Goal: Task Accomplishment & Management: Use online tool/utility

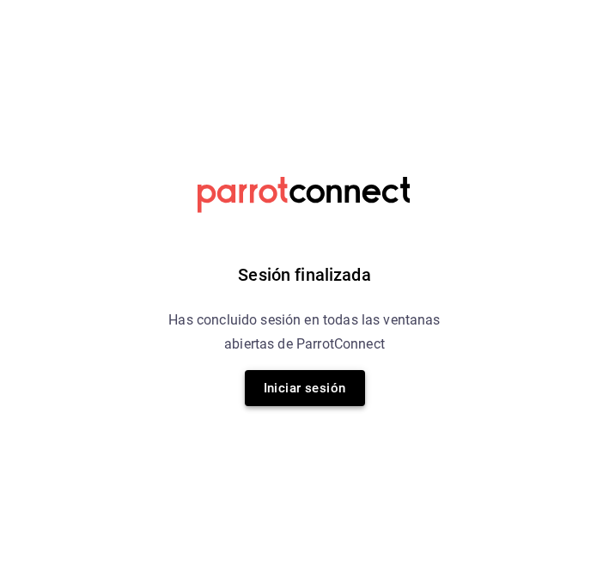
click at [311, 395] on button "Iniciar sesión" at bounding box center [305, 388] width 120 height 36
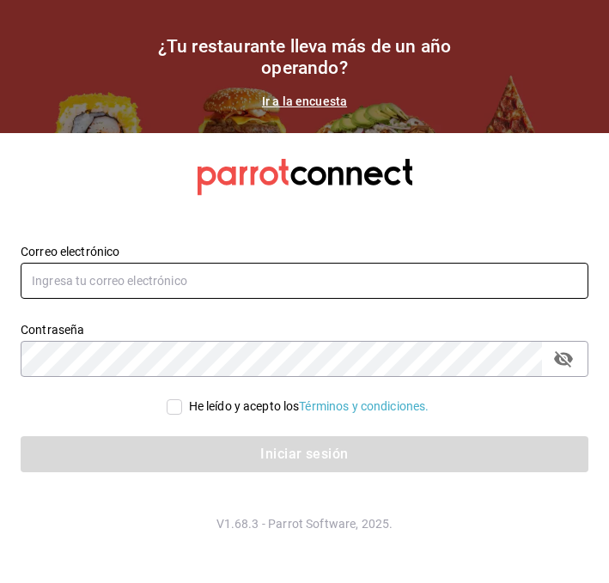
type input "alberto.puig@grupocosteno.com"
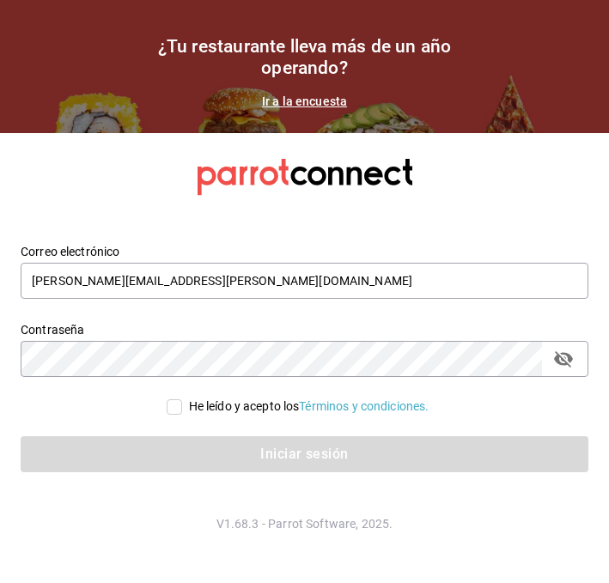
click at [167, 405] on input "He leído y acepto los Términos y condiciones." at bounding box center [174, 406] width 15 height 15
checkbox input "true"
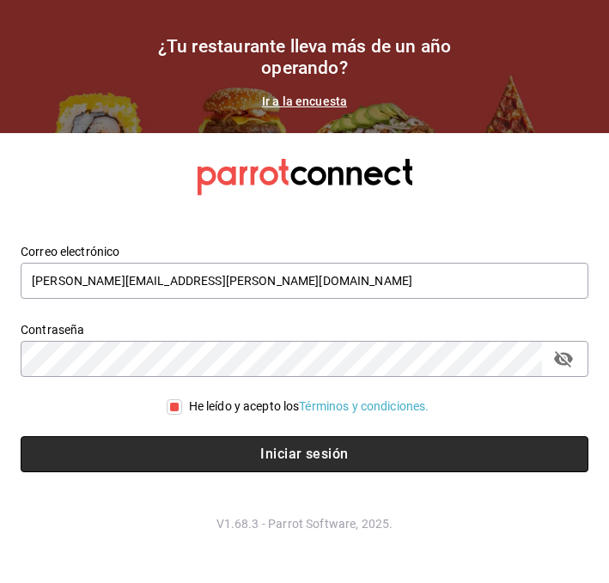
click at [183, 466] on button "Iniciar sesión" at bounding box center [305, 454] width 568 height 36
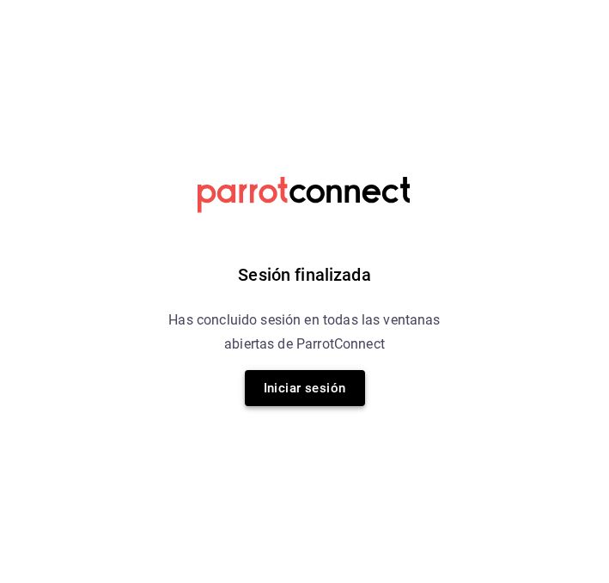
click at [274, 371] on button "Iniciar sesión" at bounding box center [305, 388] width 120 height 36
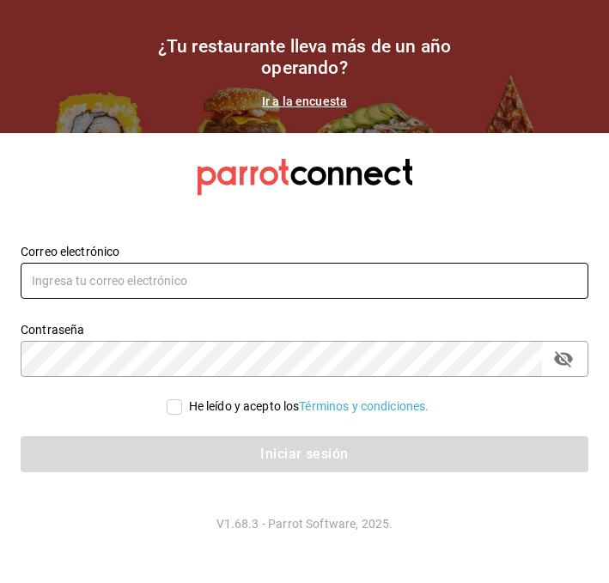
type input "[PERSON_NAME][EMAIL_ADDRESS][PERSON_NAME][DOMAIN_NAME]"
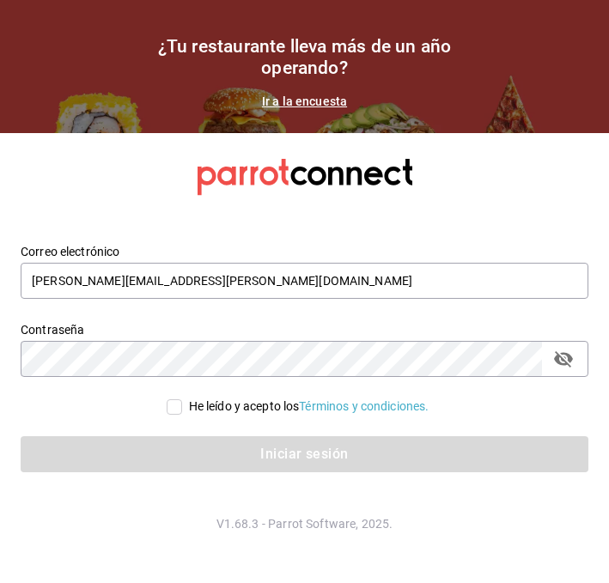
click at [167, 401] on input "He leído y acepto los Términos y condiciones." at bounding box center [174, 406] width 15 height 15
checkbox input "true"
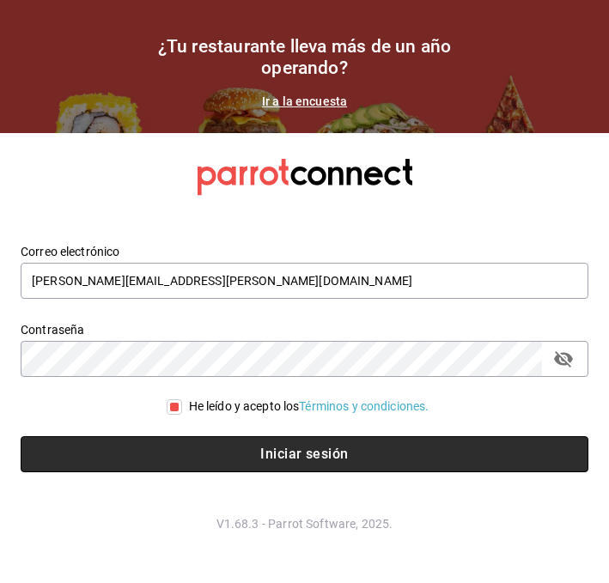
click at [155, 467] on button "Iniciar sesión" at bounding box center [305, 454] width 568 height 36
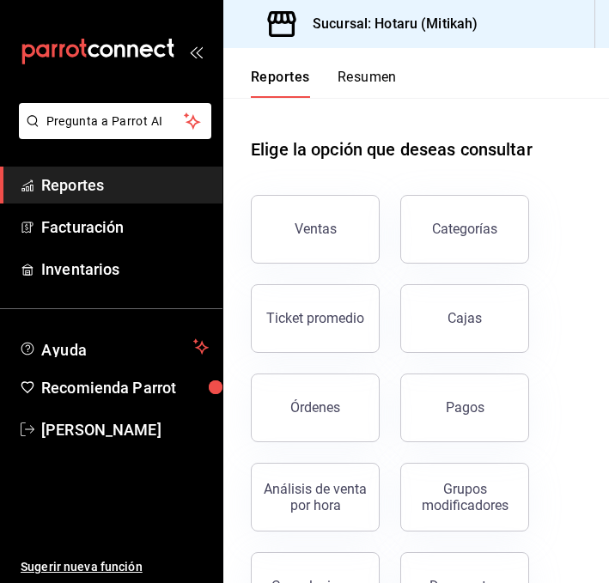
click at [281, 179] on div "Ventas" at bounding box center [304, 218] width 149 height 89
click at [293, 210] on button "Ventas" at bounding box center [315, 229] width 129 height 69
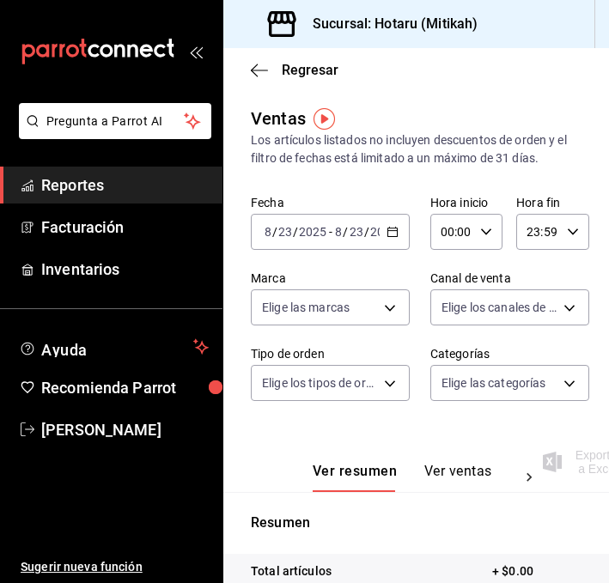
click at [395, 238] on div "2025-08-23 8 / 23 / 2025 - 2025-08-23 8 / 23 / 2025" at bounding box center [330, 232] width 159 height 36
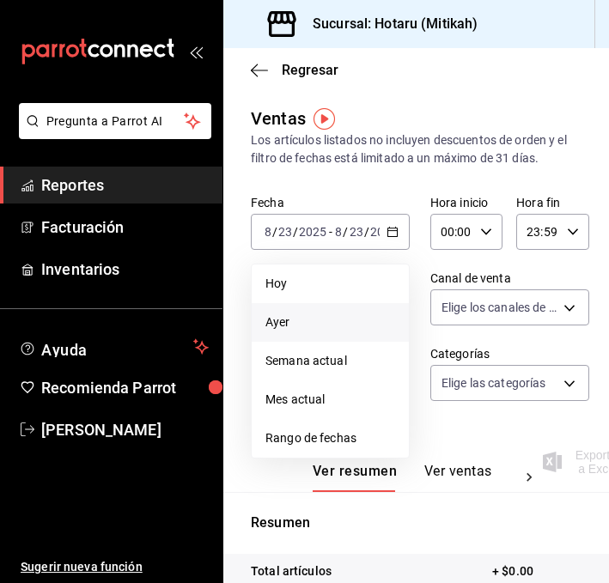
click at [295, 317] on span "Ayer" at bounding box center [330, 322] width 130 height 18
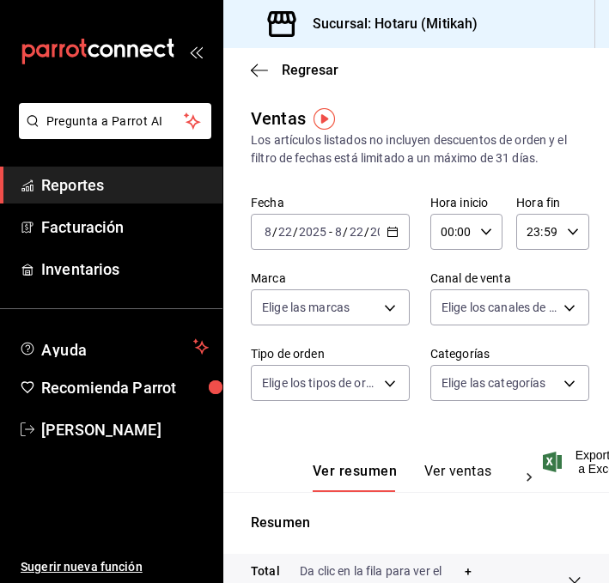
click at [392, 232] on icon "button" at bounding box center [392, 232] width 12 height 12
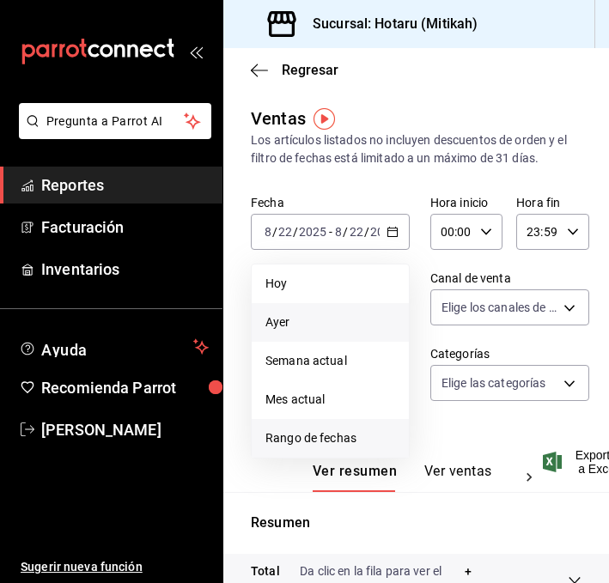
click at [289, 441] on span "Rango de fechas" at bounding box center [330, 438] width 130 height 18
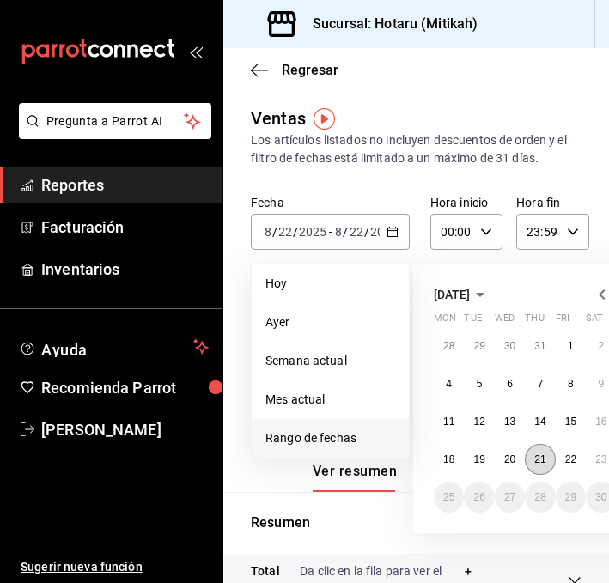
click at [537, 461] on abbr "21" at bounding box center [539, 459] width 11 height 12
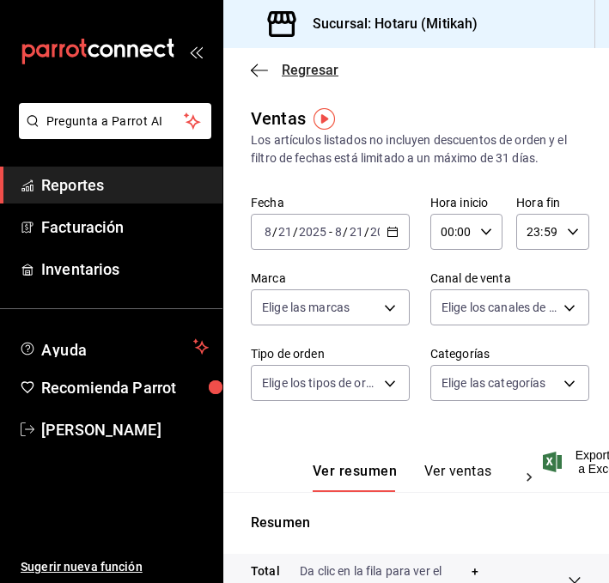
click at [252, 65] on icon "button" at bounding box center [259, 70] width 17 height 15
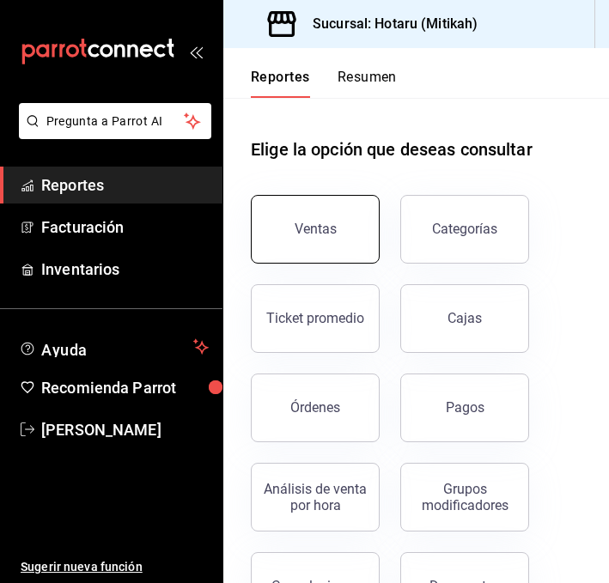
click at [294, 234] on button "Ventas" at bounding box center [315, 229] width 129 height 69
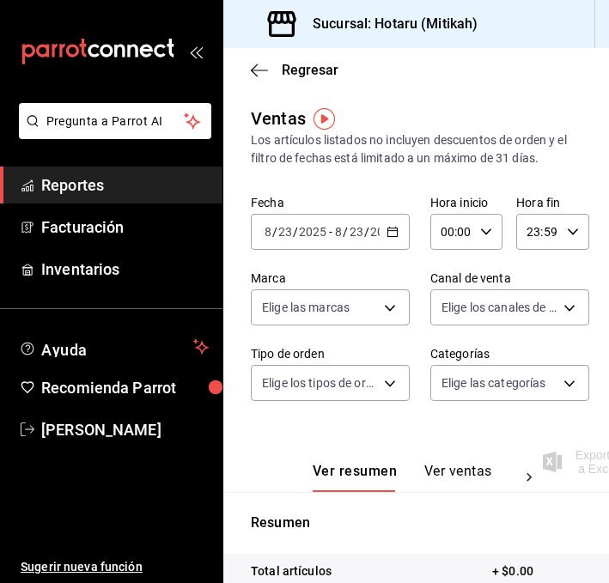
click at [386, 232] on div "2025-08-23 8 / 23 / 2025 - 2025-08-23 8 / 23 / 2025" at bounding box center [330, 232] width 159 height 36
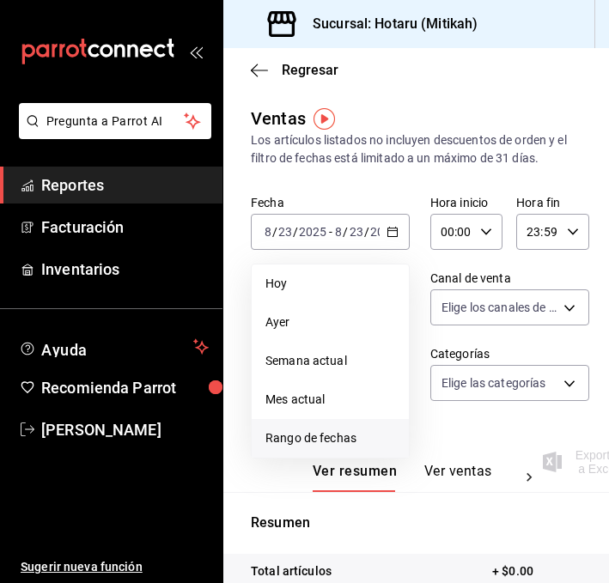
click at [291, 433] on span "Rango de fechas" at bounding box center [330, 438] width 130 height 18
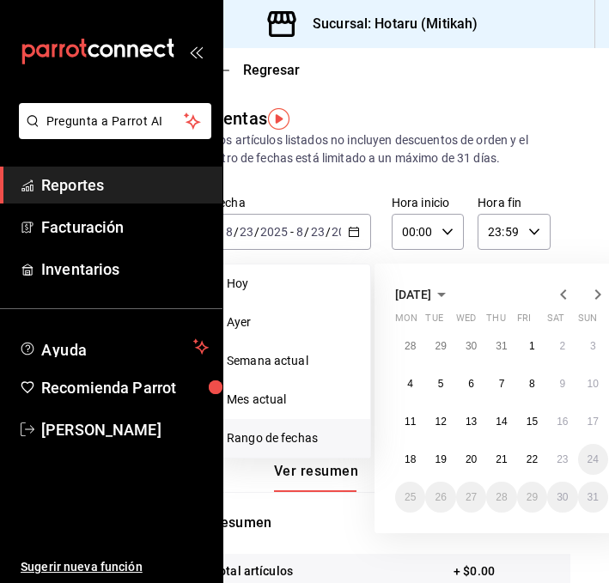
scroll to position [0, 46]
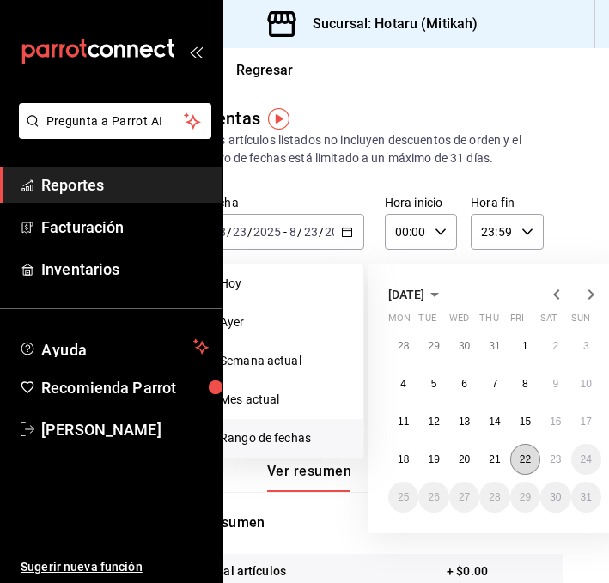
click at [529, 463] on abbr "22" at bounding box center [525, 459] width 11 height 12
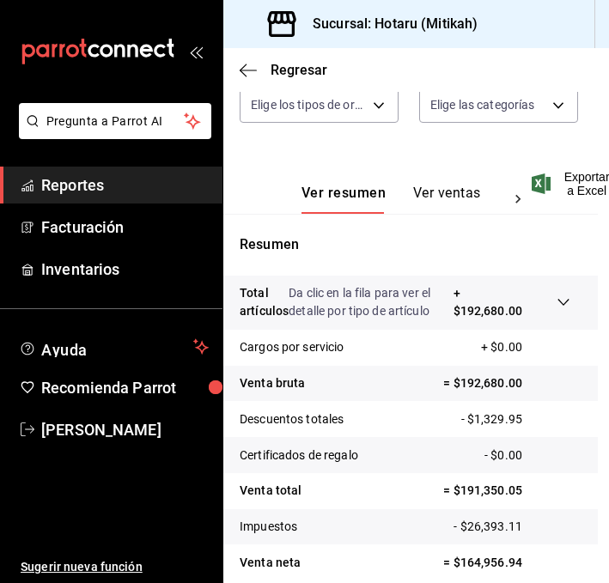
scroll to position [264, 11]
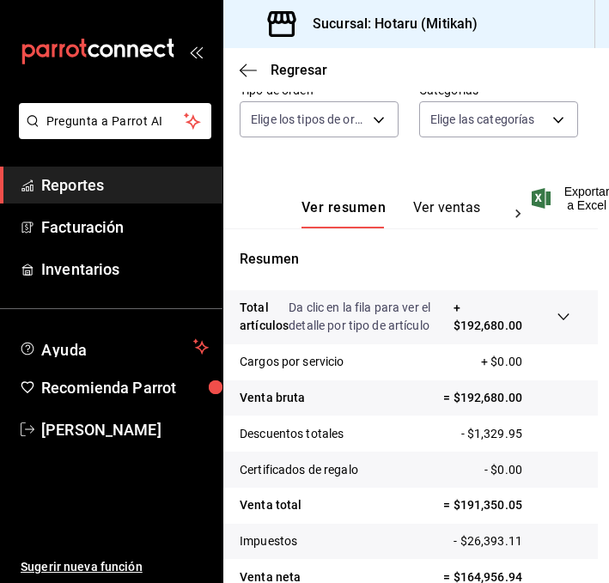
click at [441, 210] on button "Ver ventas" at bounding box center [447, 213] width 68 height 29
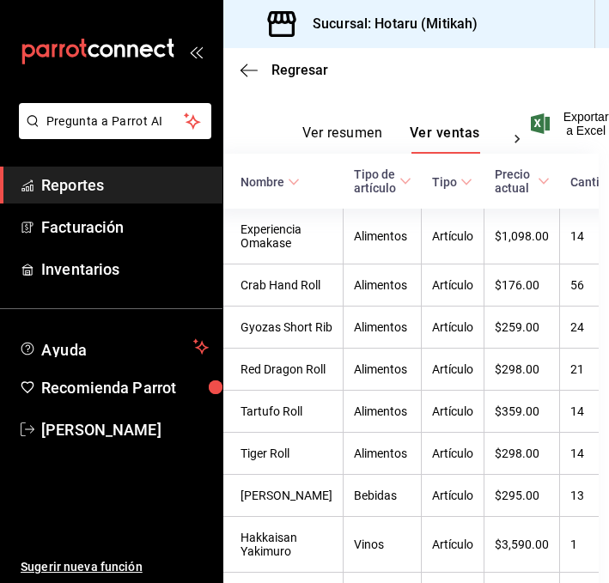
click at [297, 177] on icon at bounding box center [294, 182] width 12 height 12
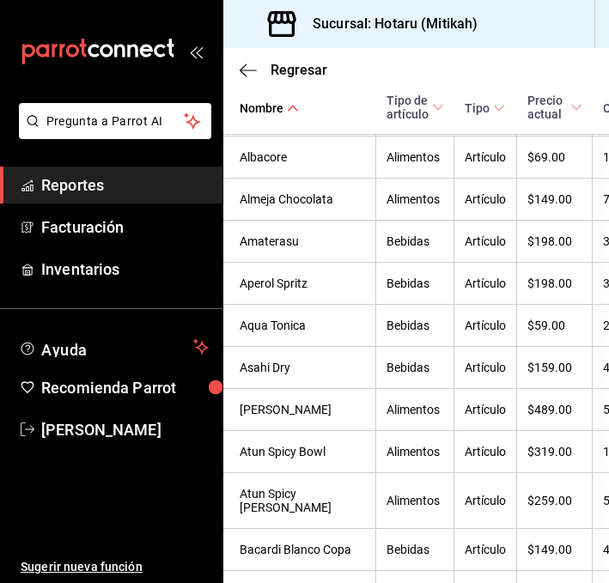
scroll to position [0, 11]
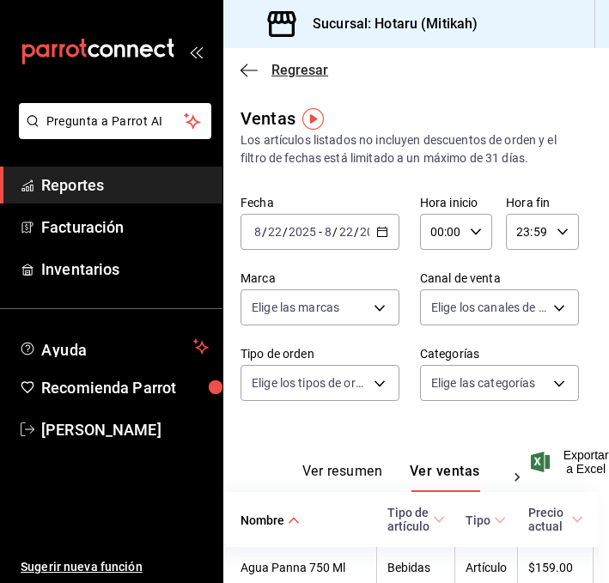
click at [244, 69] on icon "button" at bounding box center [248, 70] width 17 height 15
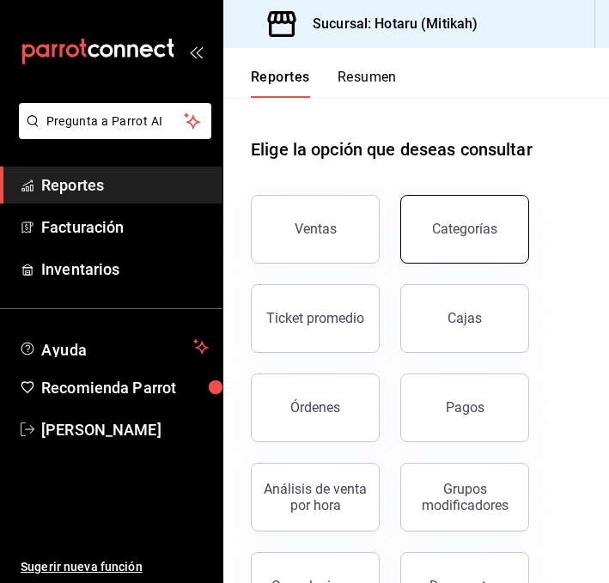
click at [424, 227] on button "Categorías" at bounding box center [464, 229] width 129 height 69
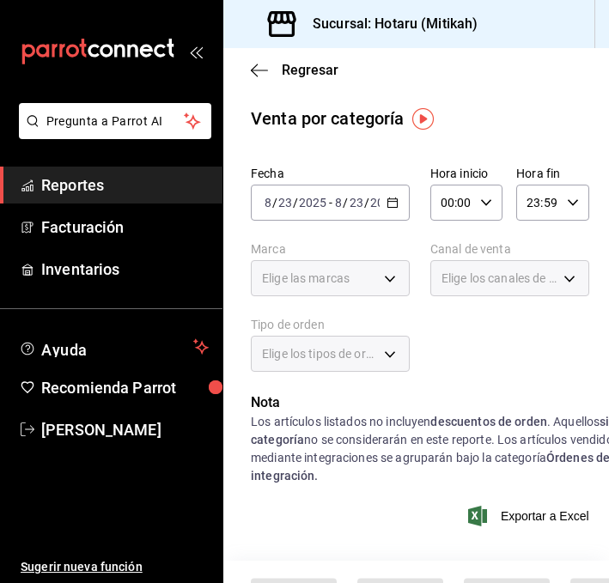
click at [400, 199] on div "2025-08-23 8 / 23 / 2025 - 2025-08-23 8 / 23 / 2025" at bounding box center [330, 203] width 159 height 36
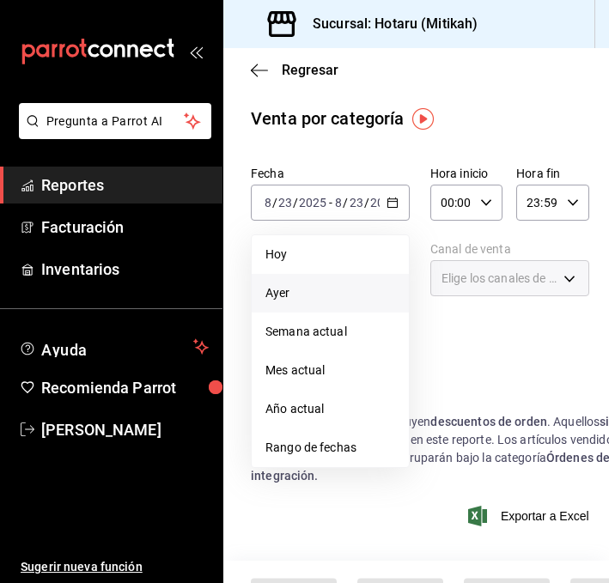
click at [306, 300] on span "Ayer" at bounding box center [330, 293] width 130 height 18
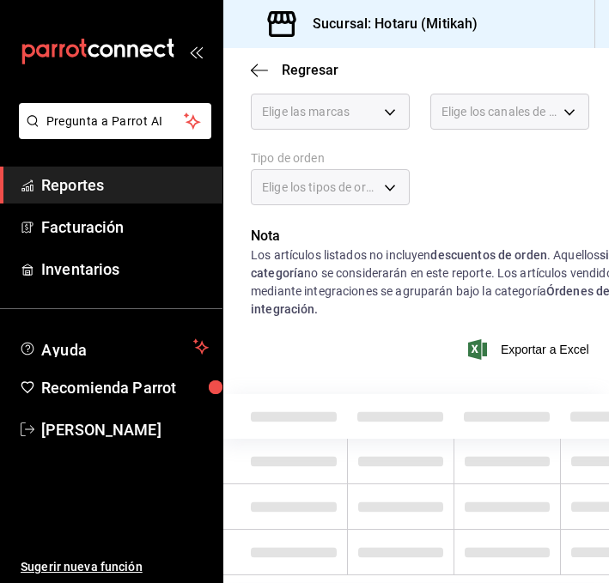
scroll to position [221, 0]
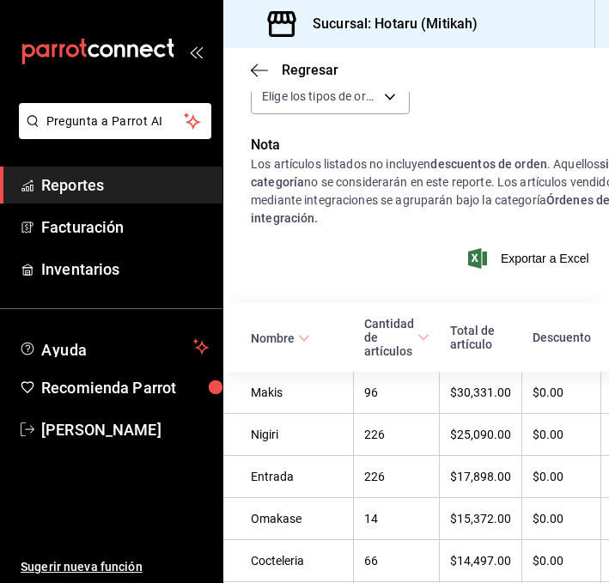
click at [295, 340] on span "Nombre" at bounding box center [280, 338] width 59 height 14
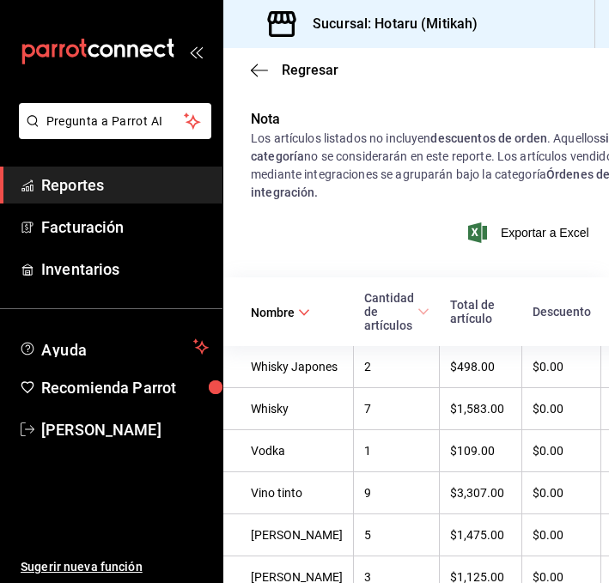
click at [286, 297] on th "Nombre" at bounding box center [288, 311] width 131 height 69
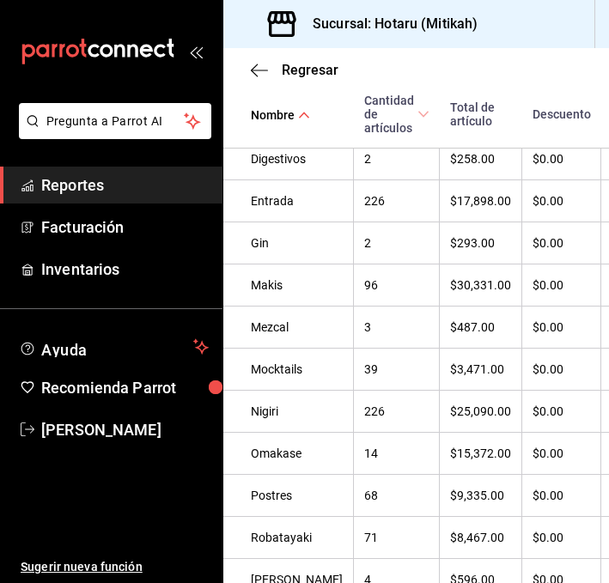
scroll to position [820, 0]
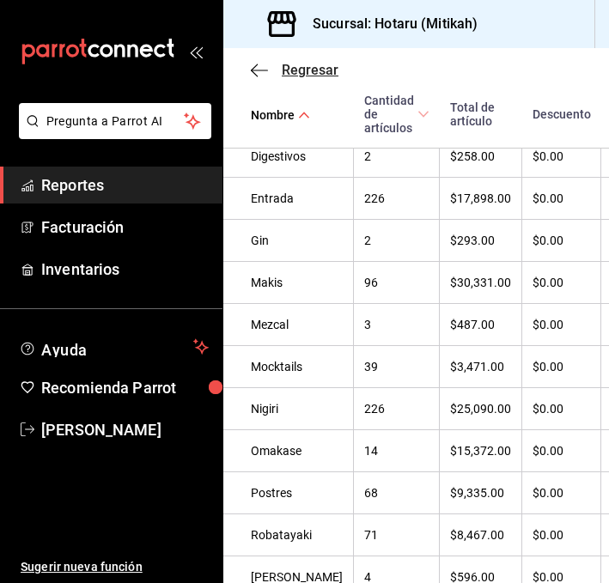
click at [264, 75] on icon "button" at bounding box center [259, 70] width 17 height 15
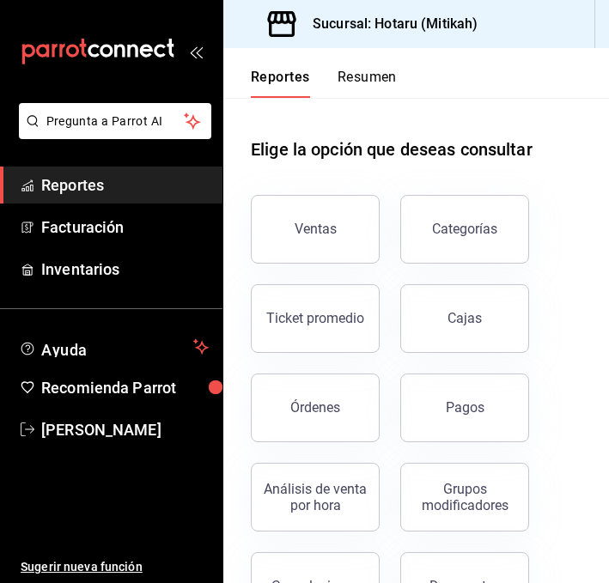
click at [348, 82] on button "Resumen" at bounding box center [366, 83] width 59 height 29
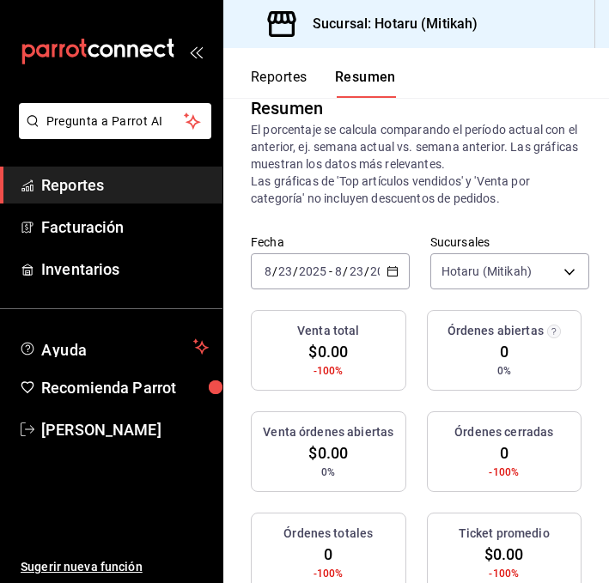
scroll to position [34, 0]
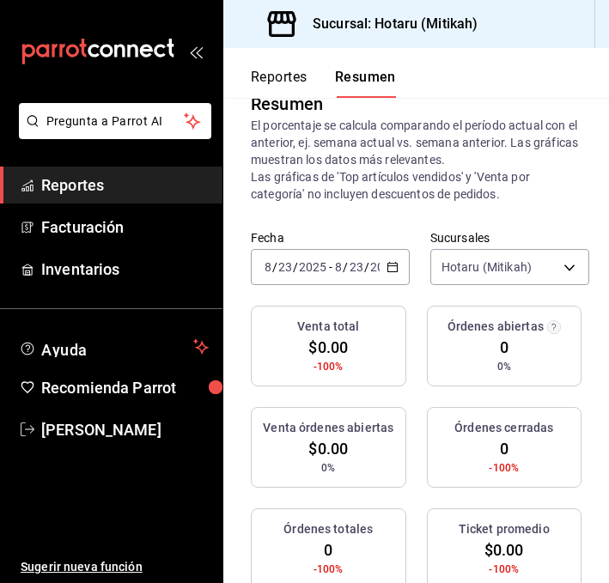
click at [393, 254] on div "2025-08-23 8 / 23 / 2025 - 2025-08-23 8 / 23 / 2025" at bounding box center [330, 267] width 159 height 36
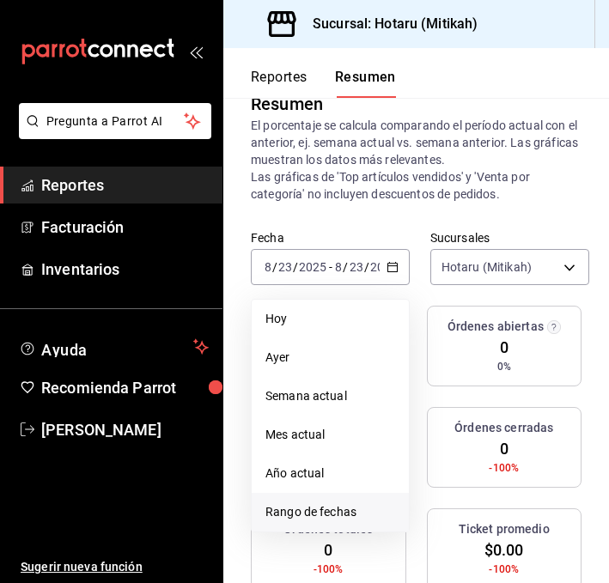
click at [334, 505] on span "Rango de fechas" at bounding box center [330, 512] width 130 height 18
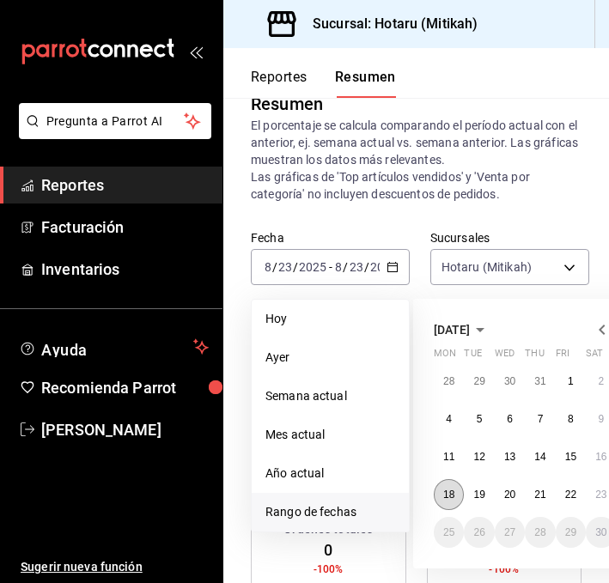
click at [452, 489] on abbr "18" at bounding box center [448, 495] width 11 height 12
click at [596, 496] on abbr "23" at bounding box center [600, 495] width 11 height 12
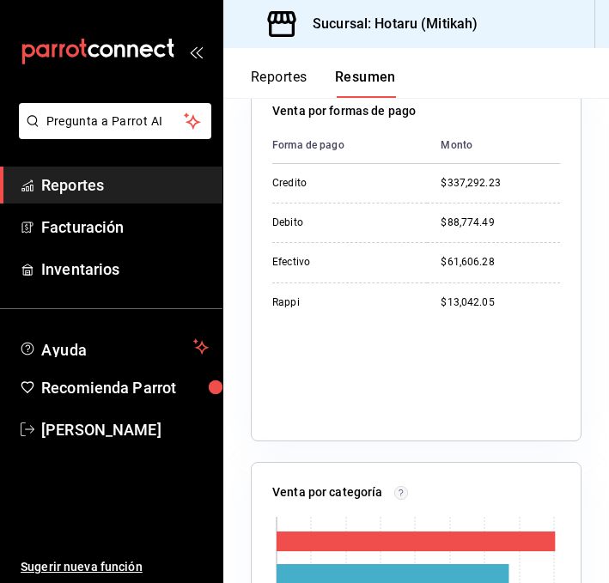
scroll to position [593, 0]
